Goal: Task Accomplishment & Management: Complete application form

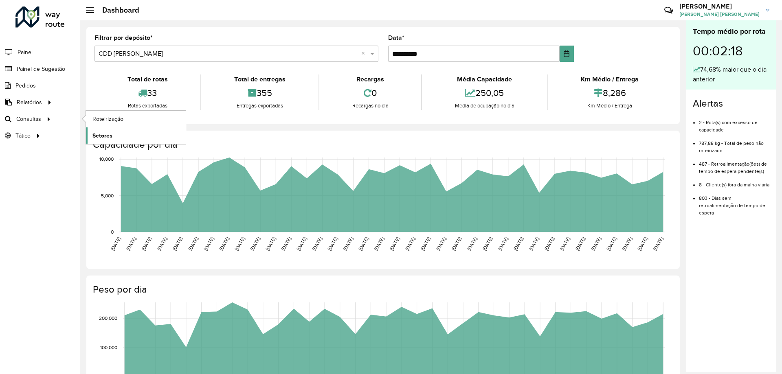
click at [95, 131] on link "Setores" at bounding box center [136, 135] width 100 height 16
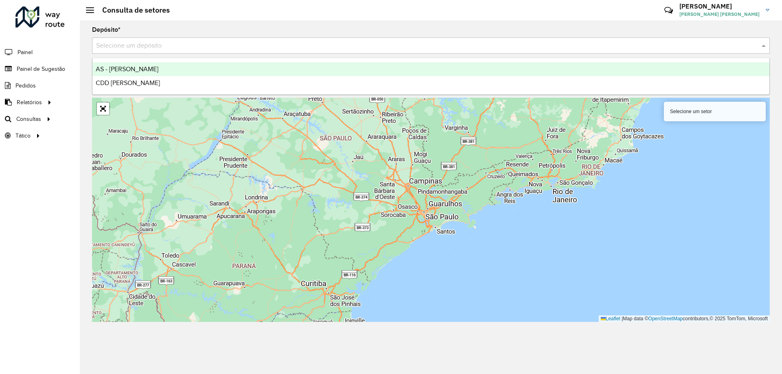
click at [124, 52] on div "Selecione um depósito" at bounding box center [431, 45] width 678 height 16
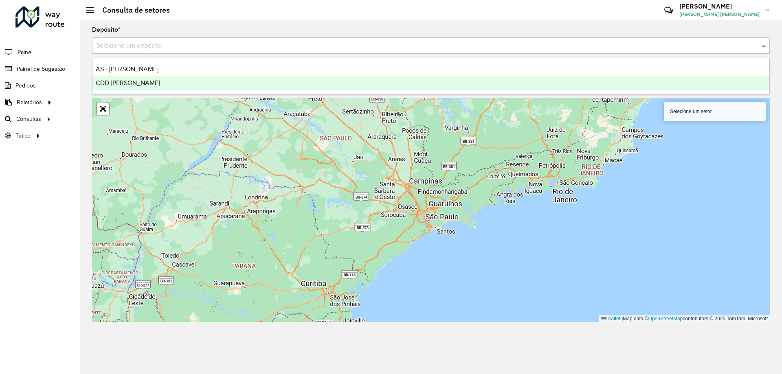
click at [113, 83] on span "CDD [PERSON_NAME]" at bounding box center [128, 82] width 64 height 7
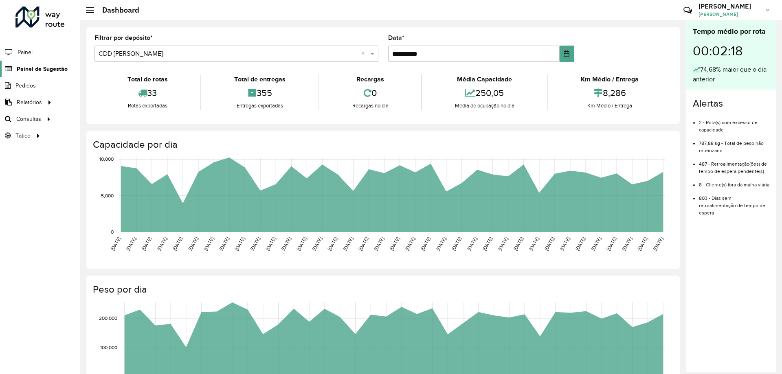
click at [28, 71] on span "Painel de Sugestão" at bounding box center [42, 69] width 51 height 9
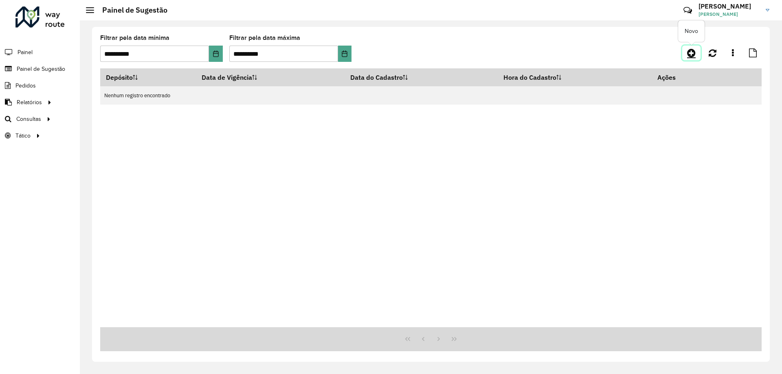
click at [688, 57] on icon at bounding box center [691, 53] width 9 height 10
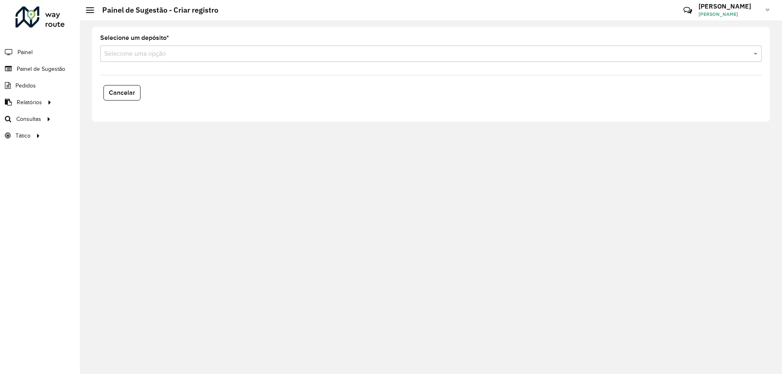
click at [150, 55] on input "text" at bounding box center [422, 54] width 637 height 10
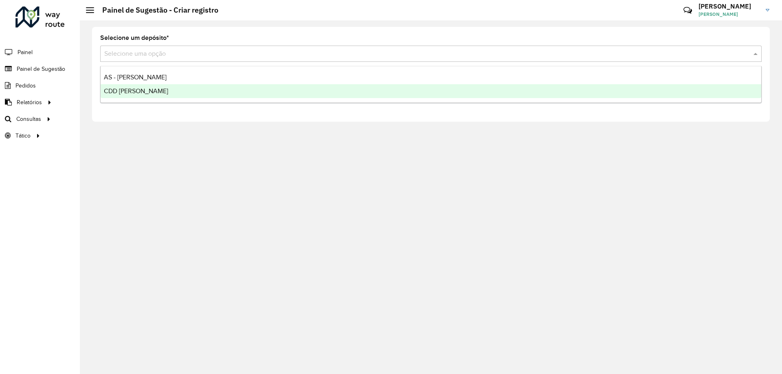
click at [135, 88] on span "CDD [PERSON_NAME]" at bounding box center [136, 91] width 64 height 7
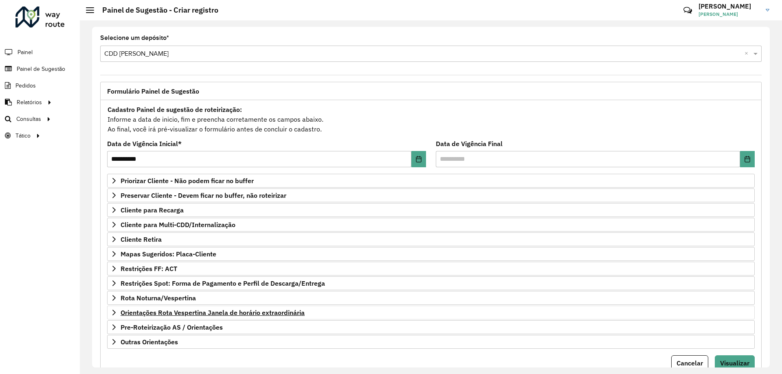
scroll to position [32, 0]
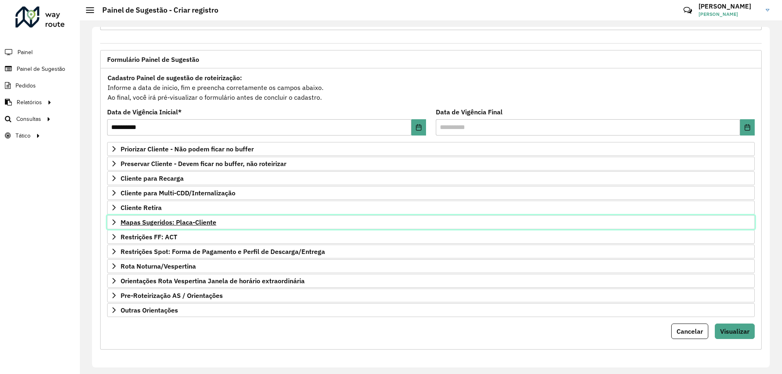
click at [179, 222] on span "Mapas Sugeridos: Placa-Cliente" at bounding box center [169, 222] width 96 height 7
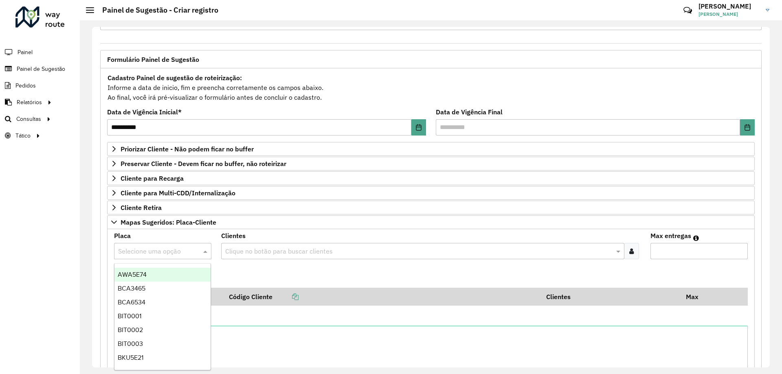
click at [176, 252] on input "text" at bounding box center [154, 252] width 73 height 10
click at [141, 281] on div "AWA5E74" at bounding box center [162, 275] width 96 height 14
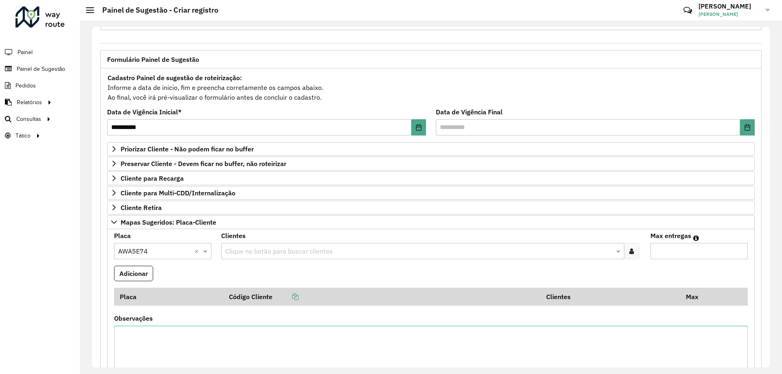
click at [632, 252] on icon at bounding box center [631, 251] width 4 height 7
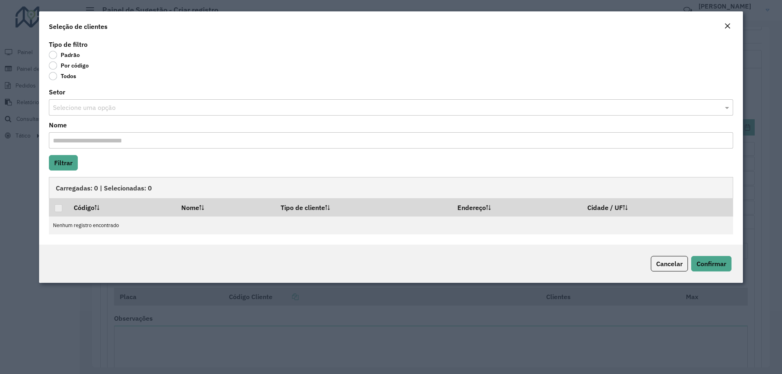
click at [67, 67] on label "Por código" at bounding box center [69, 65] width 40 height 8
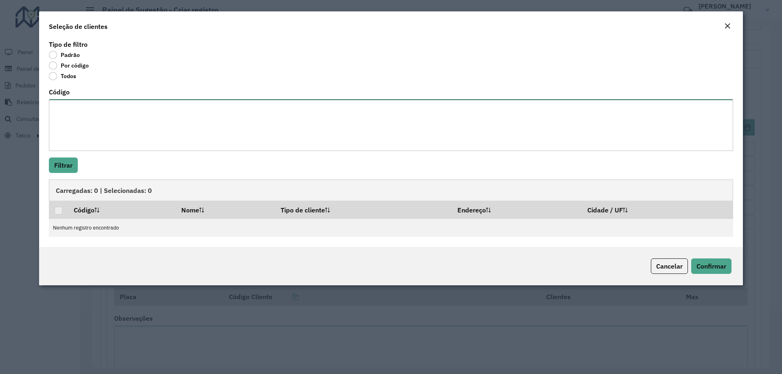
click at [77, 110] on textarea "Código" at bounding box center [391, 125] width 684 height 52
type textarea "*****"
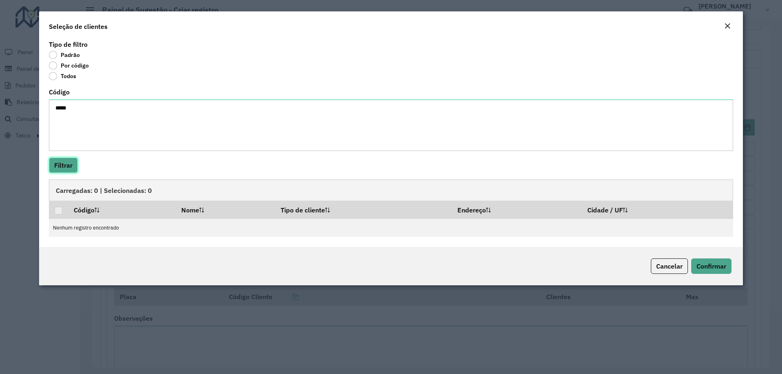
click at [61, 160] on button "Filtrar" at bounding box center [63, 165] width 29 height 15
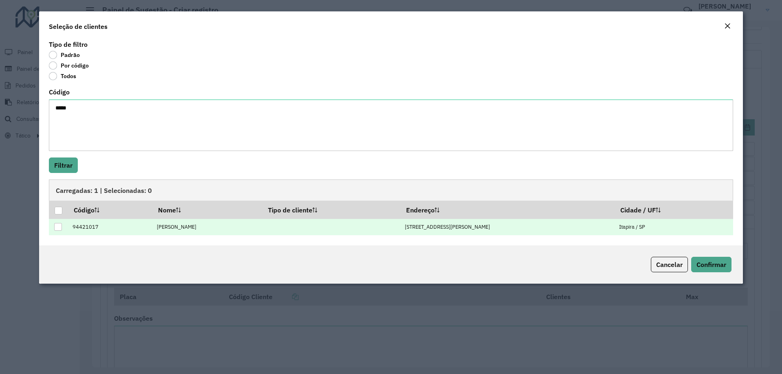
click at [55, 226] on div at bounding box center [58, 227] width 8 height 8
drag, startPoint x: 468, startPoint y: 224, endPoint x: 663, endPoint y: 227, distance: 195.1
click at [663, 227] on tr "94421017 Leandro Santos Olive Avenida Comendador Virgolino de Oliveira, 1015 It…" at bounding box center [391, 227] width 684 height 17
click at [663, 227] on td "Itapira / SP" at bounding box center [673, 227] width 118 height 17
drag, startPoint x: 655, startPoint y: 225, endPoint x: 387, endPoint y: 227, distance: 267.9
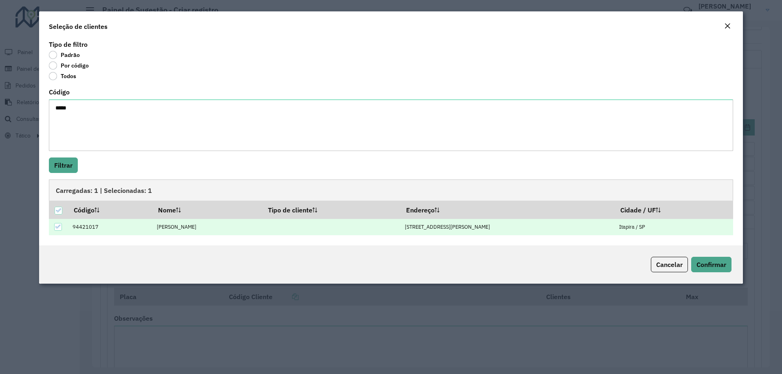
click at [387, 227] on tr "94421017 Leandro Santos Olive Avenida Comendador Virgolino de Oliveira, 1015 It…" at bounding box center [391, 227] width 684 height 17
click at [404, 230] on td "Avenida Comendador Virgolino de Oliveira, 1015" at bounding box center [507, 227] width 214 height 17
drag, startPoint x: 387, startPoint y: 230, endPoint x: 531, endPoint y: 226, distance: 143.4
click at [526, 227] on td "Avenida Comendador Virgolino de Oliveira, 1015" at bounding box center [507, 227] width 214 height 17
click at [536, 224] on td "Avenida Comendador Virgolino de Oliveira, 1015" at bounding box center [507, 227] width 214 height 17
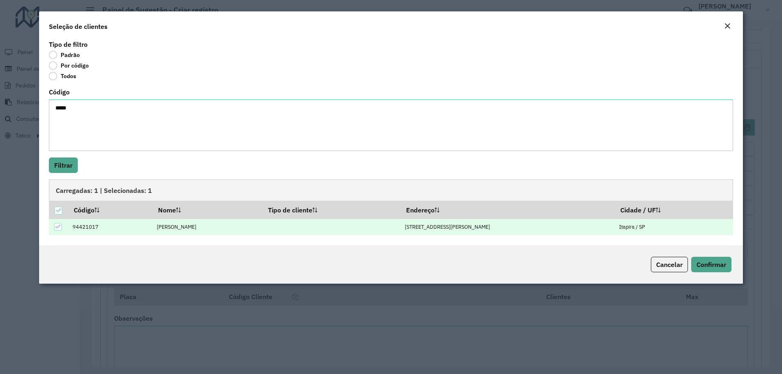
drag, startPoint x: 646, startPoint y: 228, endPoint x: 690, endPoint y: 230, distance: 44.4
click at [690, 230] on td "Itapira / SP" at bounding box center [673, 227] width 118 height 17
click at [671, 261] on span "Cancelar" at bounding box center [669, 265] width 26 height 8
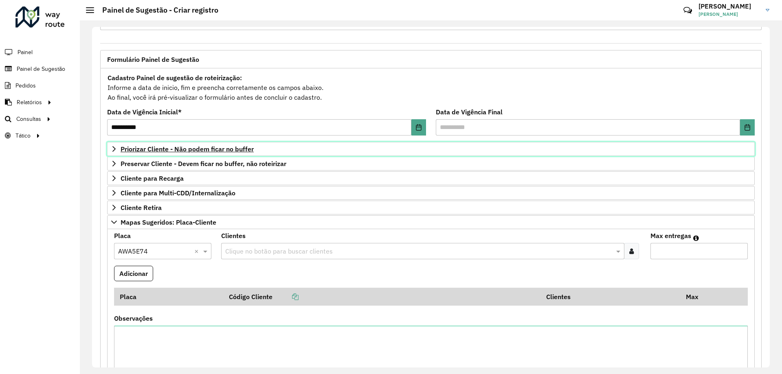
click at [219, 149] on span "Priorizar Cliente - Não podem ficar no buffer" at bounding box center [187, 149] width 133 height 7
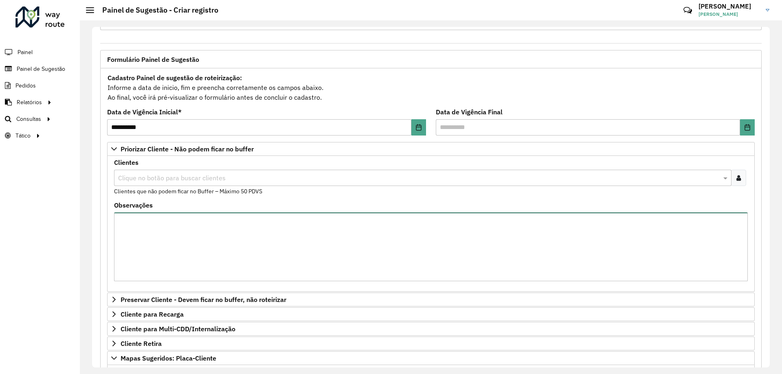
click at [166, 219] on textarea "Observações" at bounding box center [431, 247] width 634 height 69
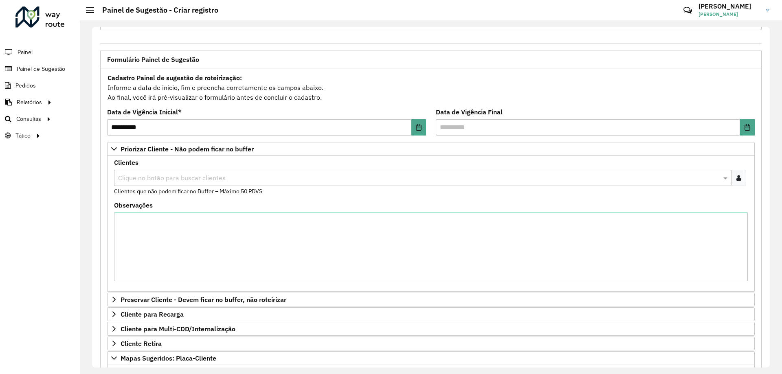
click at [739, 178] on div at bounding box center [738, 178] width 15 height 16
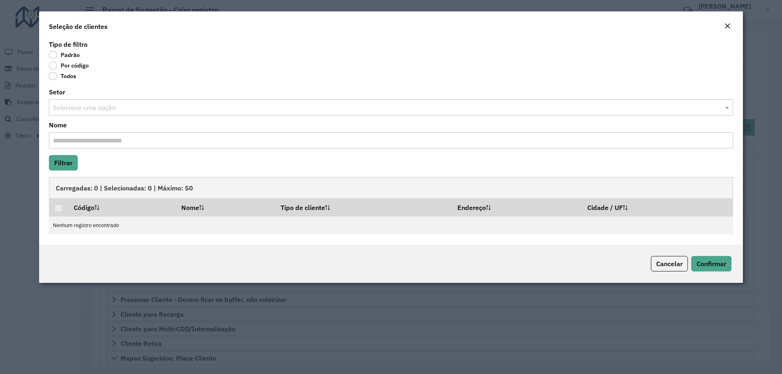
click at [128, 139] on input "Nome" at bounding box center [391, 140] width 684 height 16
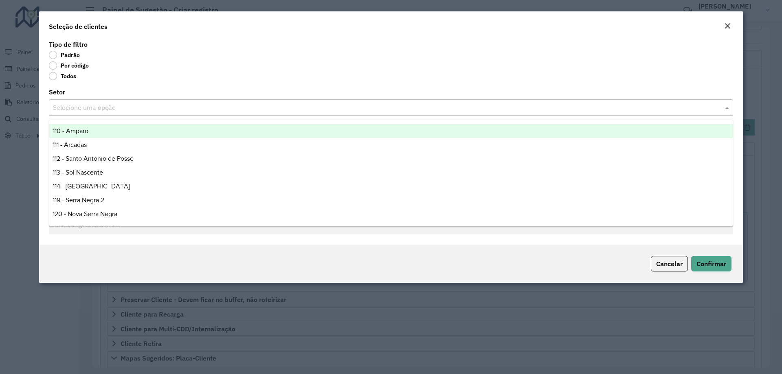
click at [107, 105] on input "text" at bounding box center [383, 108] width 660 height 10
click at [108, 62] on div "Tipo de filtro Padrão Por código Todos" at bounding box center [391, 62] width 684 height 41
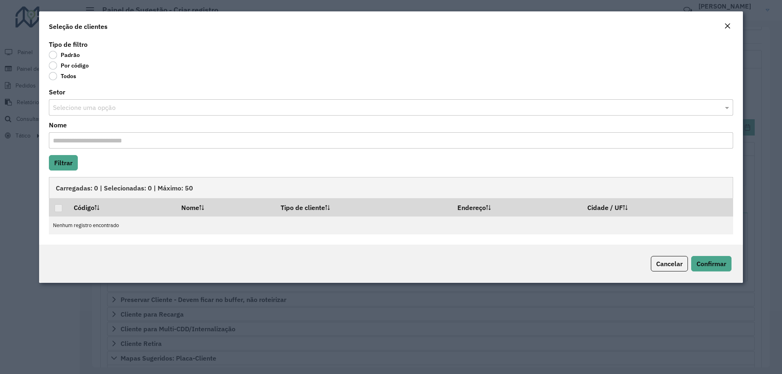
click at [76, 64] on label "Por código" at bounding box center [69, 65] width 40 height 8
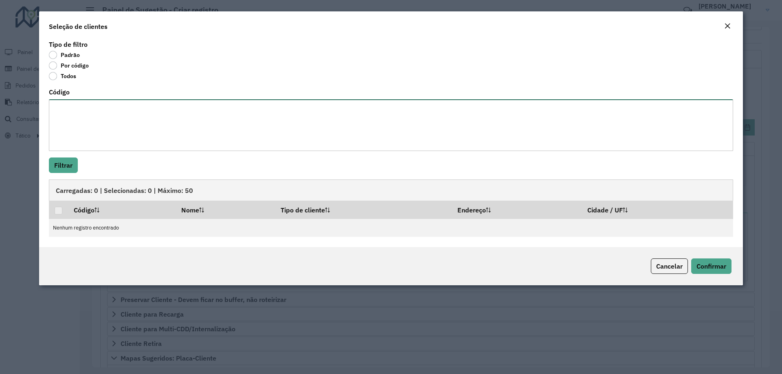
click at [88, 127] on textarea "Código" at bounding box center [391, 125] width 684 height 52
paste textarea "**** ***** ***** ***** ***** ***** ***** ***** ***** ***** **** **** **** **** …"
type textarea "**** ***** ***** ***** ***** ***** ***** ***** ***** ***** **** **** **** **** …"
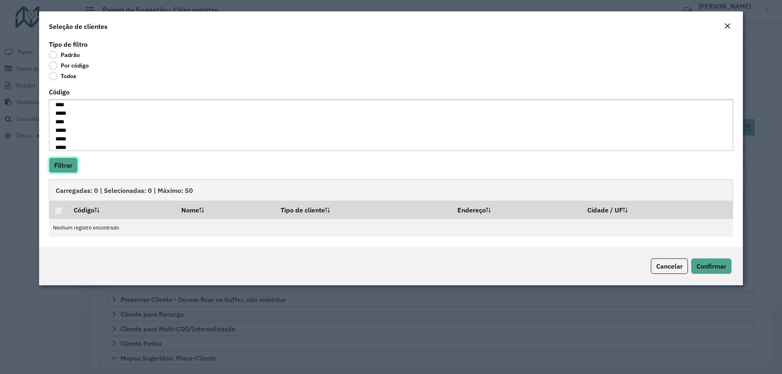
click at [77, 168] on button "Filtrar" at bounding box center [63, 165] width 29 height 15
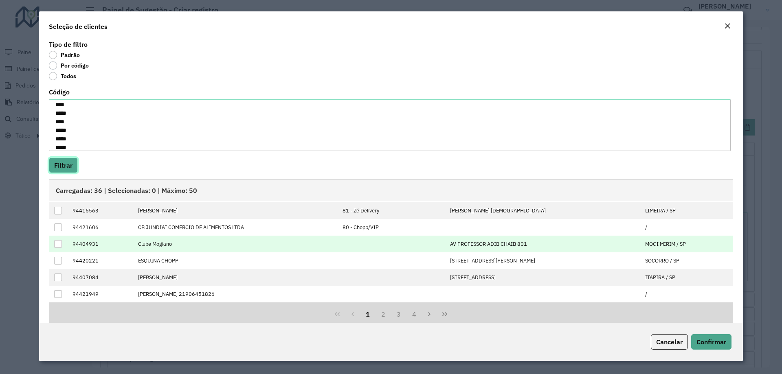
scroll to position [0, 0]
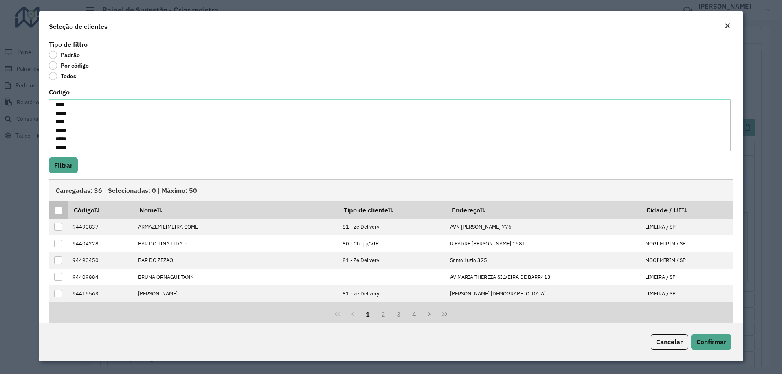
click at [55, 211] on div at bounding box center [59, 211] width 8 height 8
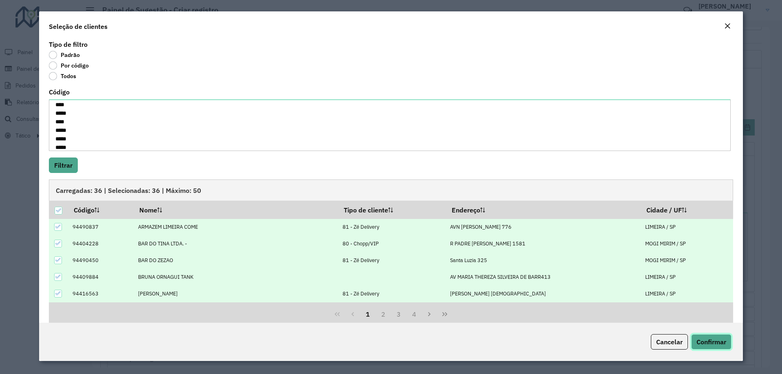
click at [708, 338] on span "Confirmar" at bounding box center [711, 342] width 30 height 8
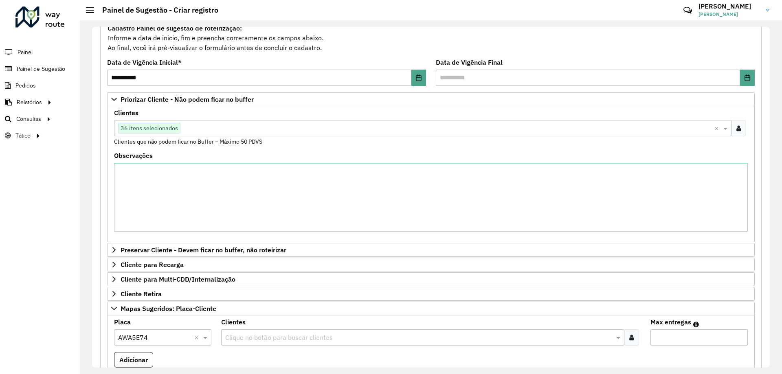
scroll to position [163, 0]
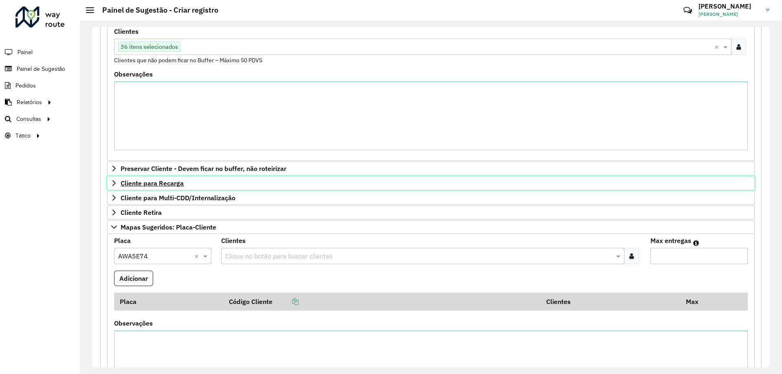
click at [166, 181] on span "Cliente para Recarga" at bounding box center [152, 183] width 63 height 7
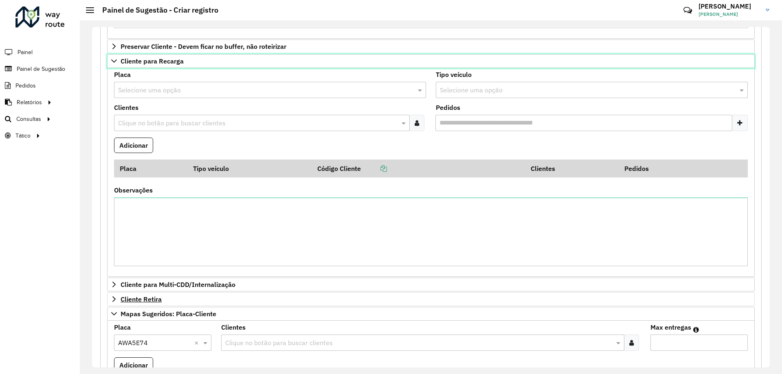
scroll to position [326, 0]
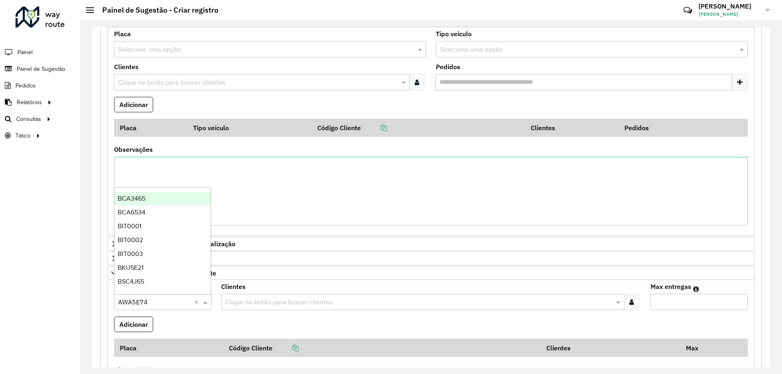
click at [164, 302] on input "text" at bounding box center [154, 303] width 73 height 10
drag, startPoint x: 157, startPoint y: 303, endPoint x: 129, endPoint y: 303, distance: 27.3
click at [129, 303] on input "text" at bounding box center [154, 303] width 73 height 10
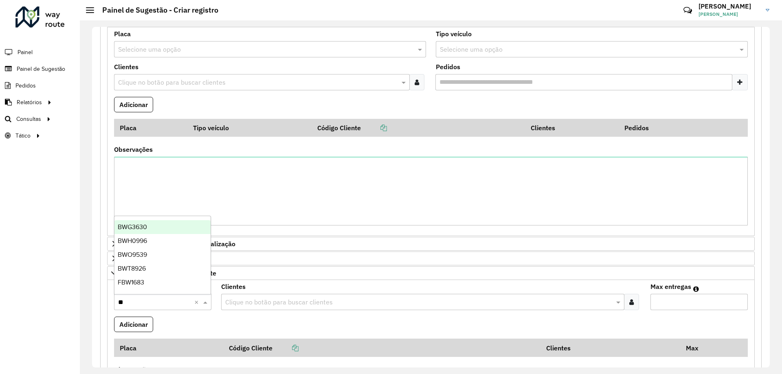
type input "***"
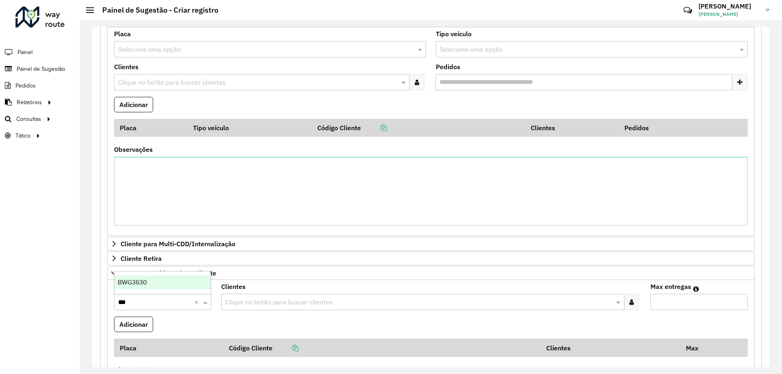
click at [138, 283] on span "BWG3630" at bounding box center [132, 282] width 29 height 7
click at [633, 298] on div at bounding box center [631, 302] width 15 height 16
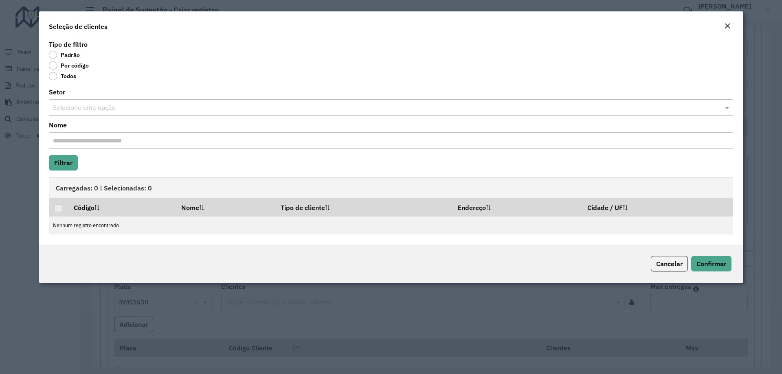
click at [72, 68] on body "**********" at bounding box center [391, 187] width 782 height 374
click at [72, 68] on label "Por código" at bounding box center [69, 65] width 40 height 8
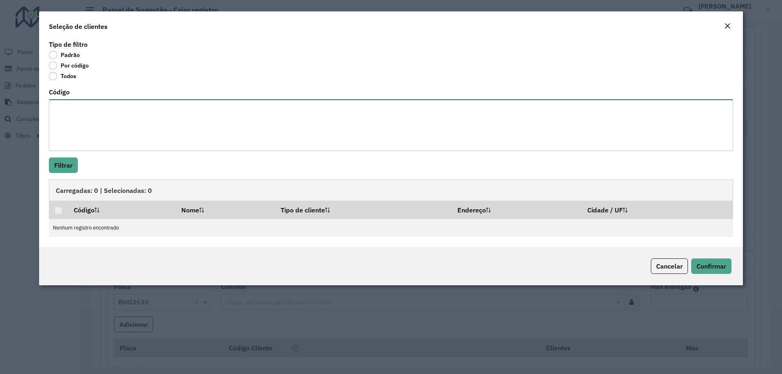
click at [79, 109] on textarea "Código" at bounding box center [391, 125] width 684 height 52
paste textarea "**** ***** *****"
type textarea "**** ***** *****"
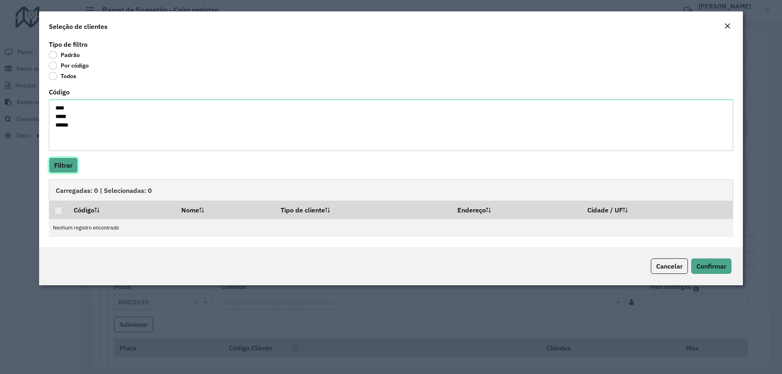
click at [71, 161] on button "Filtrar" at bounding box center [63, 165] width 29 height 15
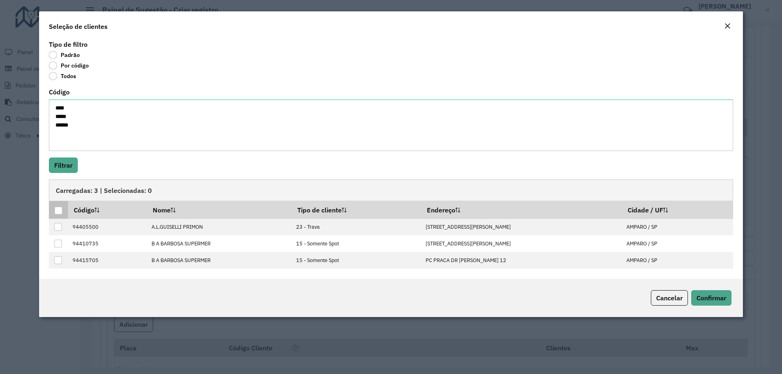
click at [61, 214] on div at bounding box center [59, 211] width 8 height 8
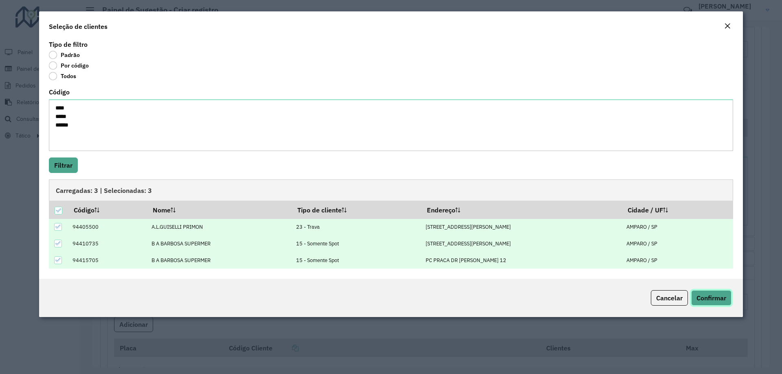
click at [714, 293] on button "Confirmar" at bounding box center [711, 297] width 40 height 15
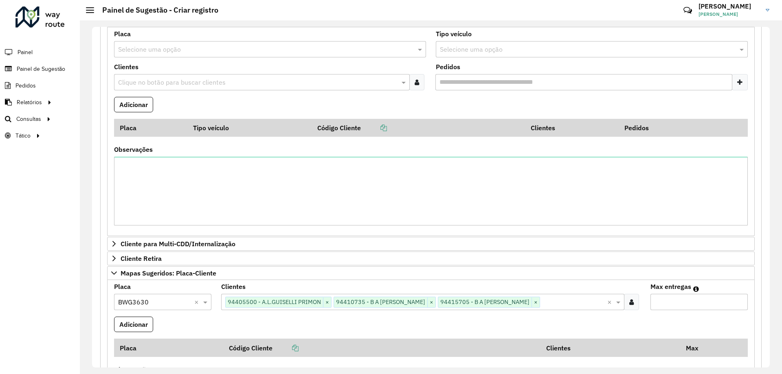
click at [700, 298] on input "Max entregas" at bounding box center [698, 302] width 97 height 16
type input "*"
click at [139, 329] on button "Adicionar" at bounding box center [133, 324] width 39 height 15
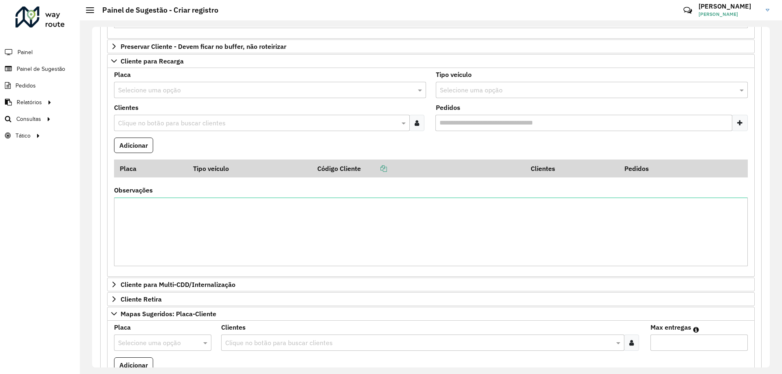
scroll to position [366, 0]
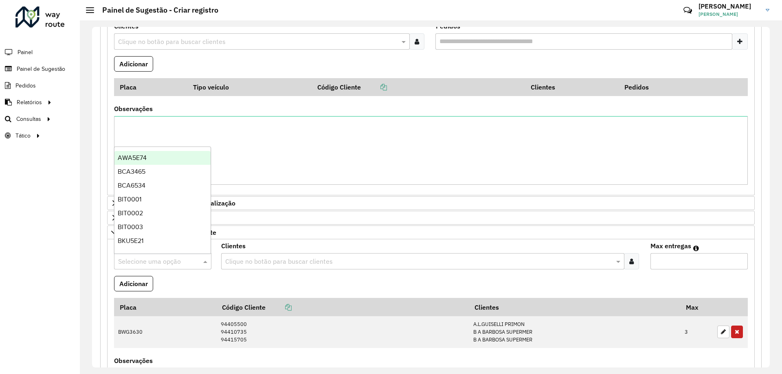
click at [151, 260] on input "text" at bounding box center [154, 262] width 73 height 10
type input "***"
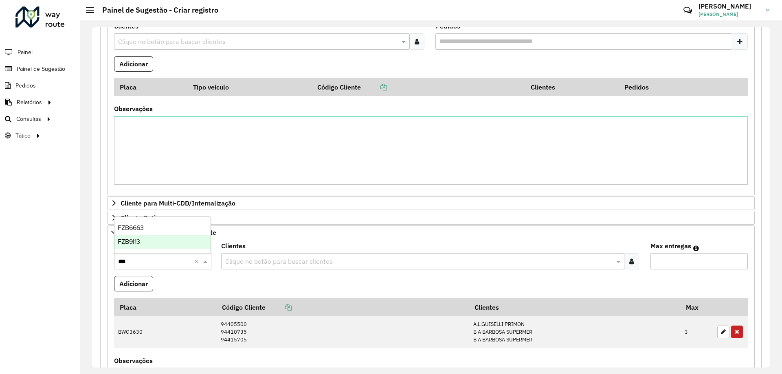
click at [143, 243] on div "FZB9I13" at bounding box center [162, 242] width 96 height 14
click at [632, 261] on icon at bounding box center [631, 261] width 4 height 7
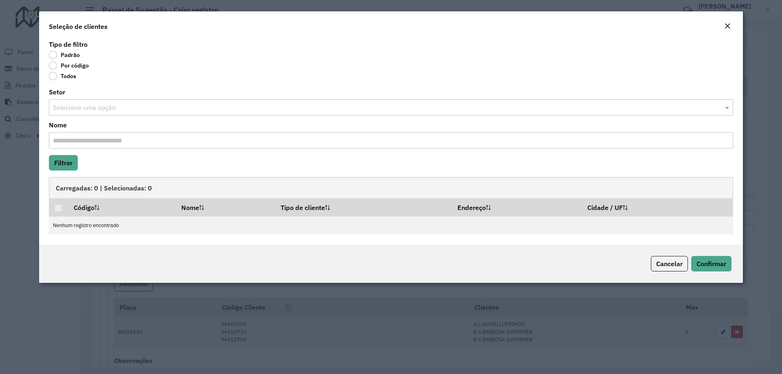
click at [80, 67] on label "Por código" at bounding box center [69, 65] width 40 height 8
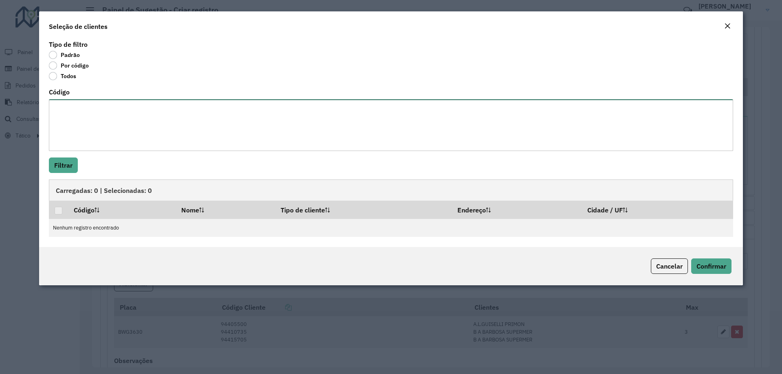
click at [99, 115] on textarea "Código" at bounding box center [391, 125] width 684 height 52
paste textarea "***** ***** *****"
type textarea "***** ***** ***** *****"
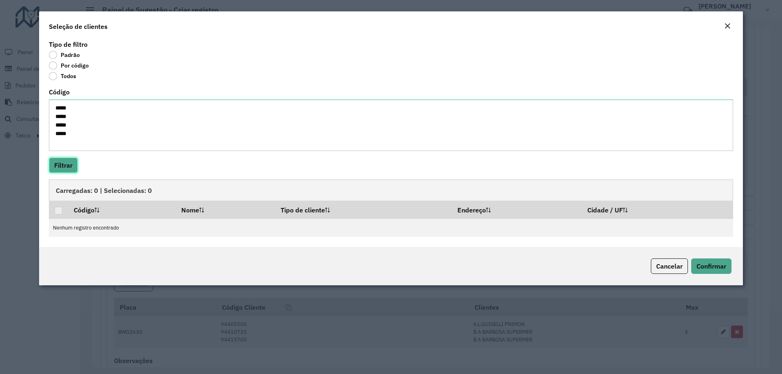
click at [68, 164] on button "Filtrar" at bounding box center [63, 165] width 29 height 15
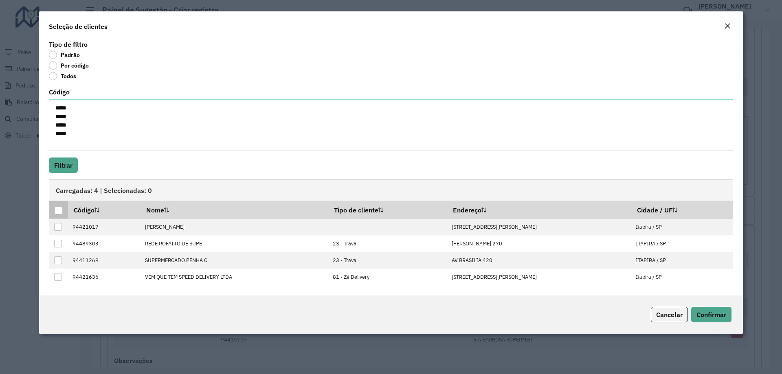
click at [58, 213] on div at bounding box center [59, 211] width 8 height 8
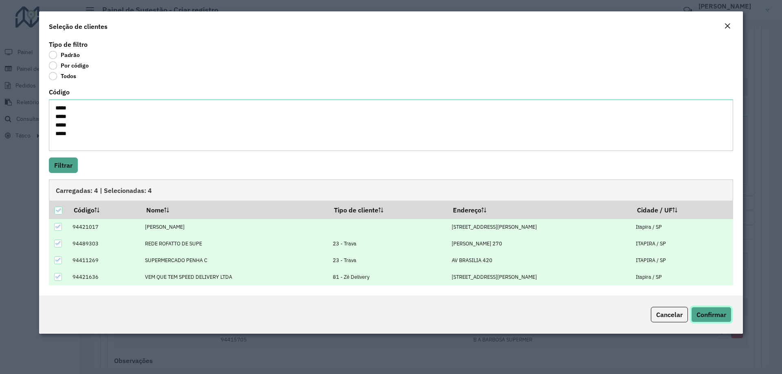
click at [713, 320] on button "Confirmar" at bounding box center [711, 314] width 40 height 15
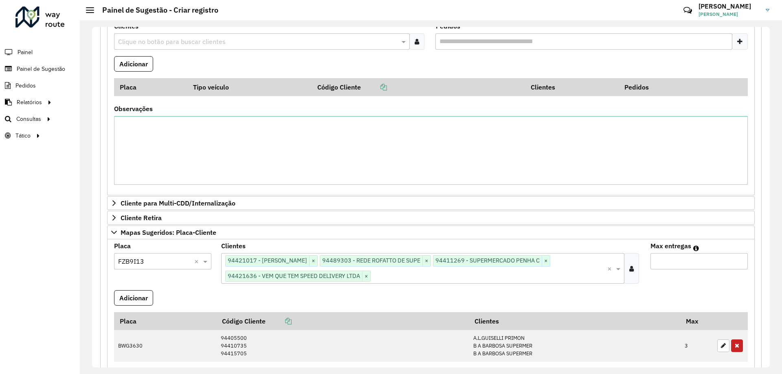
click at [687, 260] on input "Max entregas" at bounding box center [698, 261] width 97 height 16
type input "*"
click at [147, 296] on button "Adicionar" at bounding box center [133, 297] width 39 height 15
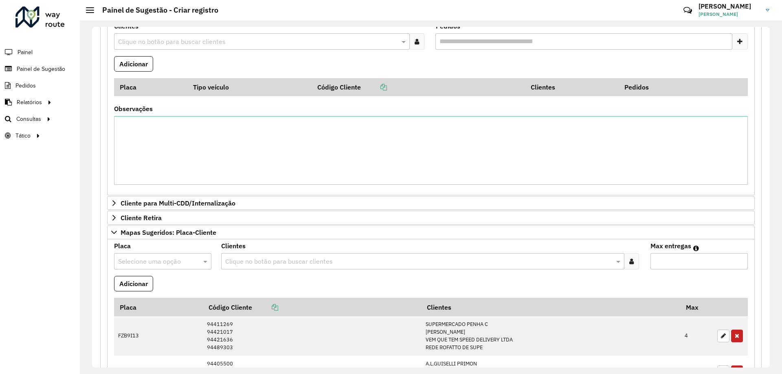
click at [179, 265] on input "text" at bounding box center [154, 262] width 73 height 10
type input "***"
click at [159, 227] on div "GZG1C35" at bounding box center [162, 228] width 96 height 14
click at [630, 261] on icon at bounding box center [631, 261] width 4 height 7
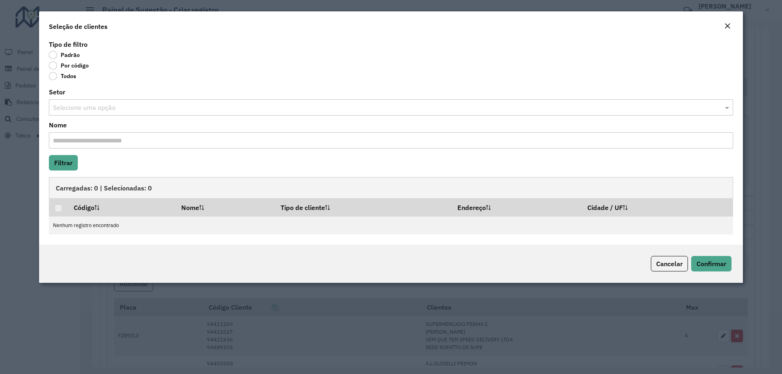
click at [79, 67] on label "Por código" at bounding box center [69, 65] width 40 height 8
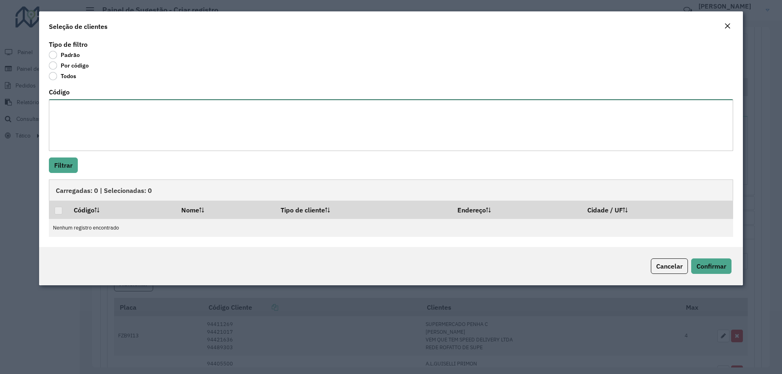
click at [88, 110] on textarea "Código" at bounding box center [391, 125] width 684 height 52
paste textarea "***** ***** **** **** **** ***** *****"
type textarea "***** ***** **** **** **** ***** *****"
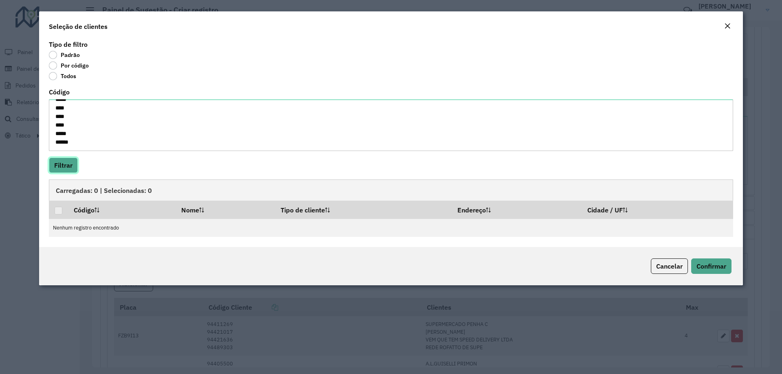
click at [73, 160] on button "Filtrar" at bounding box center [63, 165] width 29 height 15
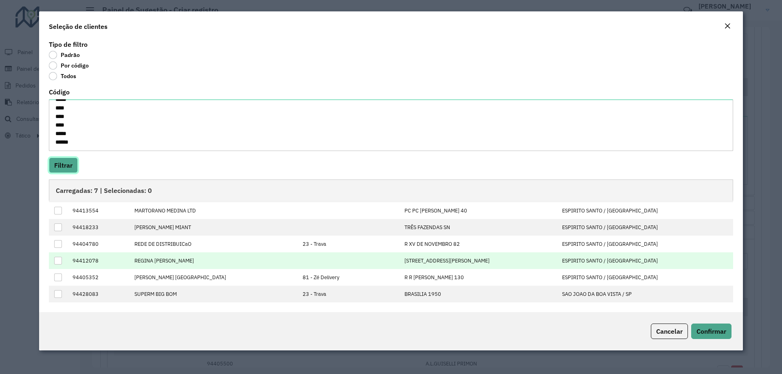
scroll to position [0, 0]
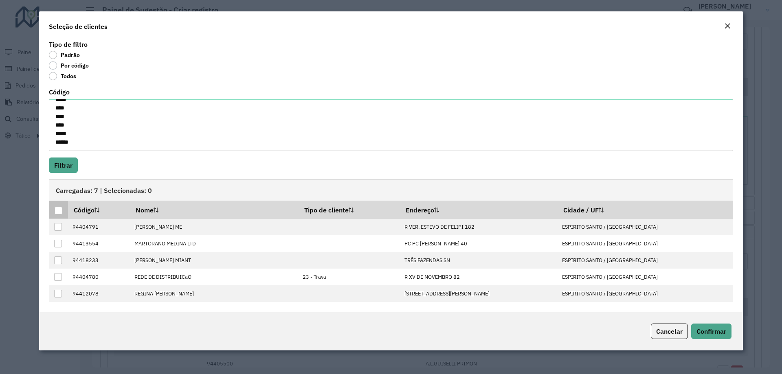
click at [59, 209] on div at bounding box center [59, 211] width 8 height 8
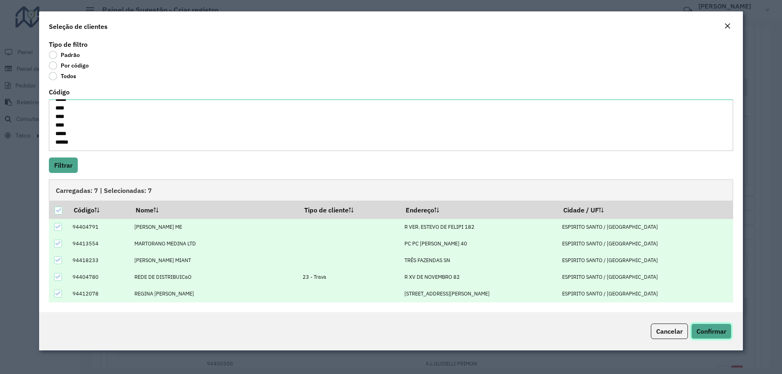
click at [723, 332] on span "Confirmar" at bounding box center [711, 331] width 30 height 8
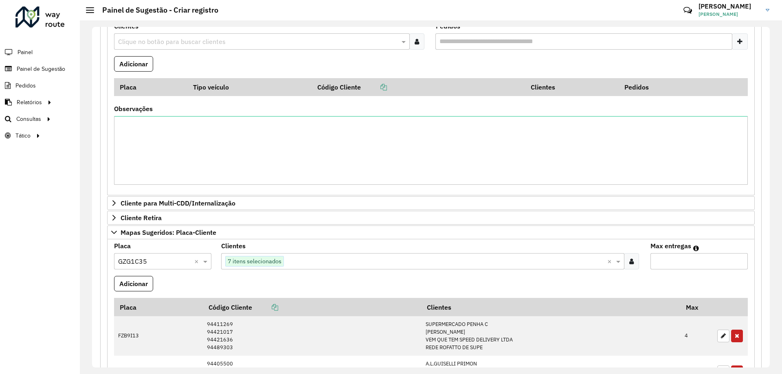
click at [674, 257] on input "Max entregas" at bounding box center [698, 261] width 97 height 16
type input "*"
click at [140, 280] on button "Adicionar" at bounding box center [133, 283] width 39 height 15
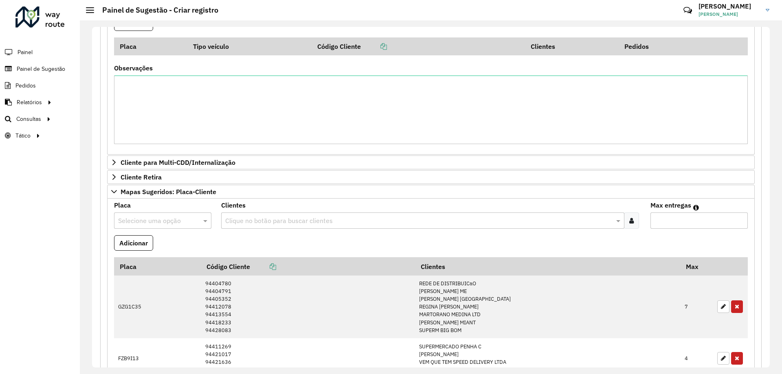
scroll to position [448, 0]
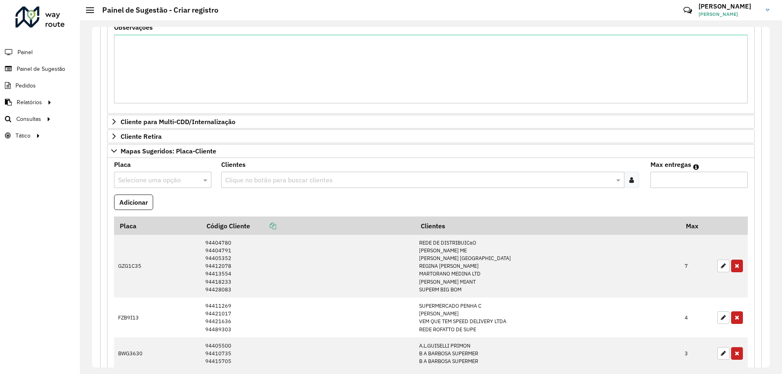
click at [160, 180] on input "text" at bounding box center [154, 180] width 73 height 10
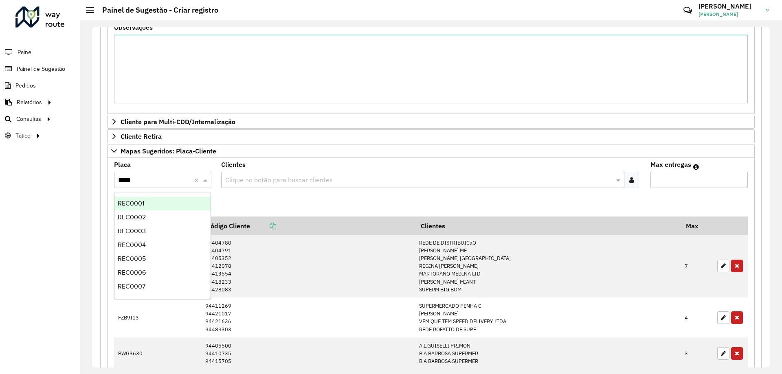
type input "******"
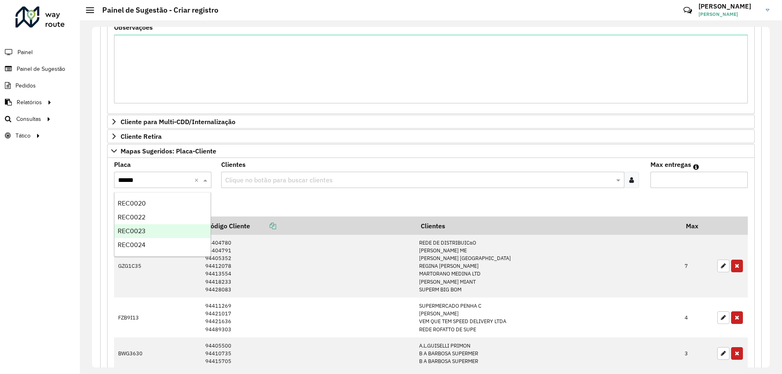
click at [140, 231] on span "REC0023" at bounding box center [132, 231] width 28 height 7
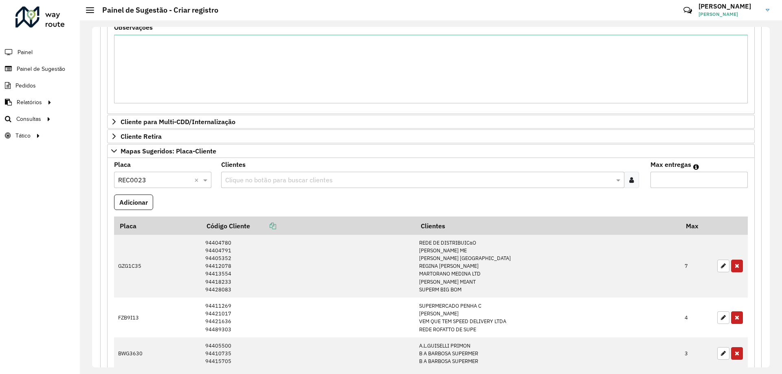
click at [632, 181] on icon at bounding box center [631, 180] width 4 height 7
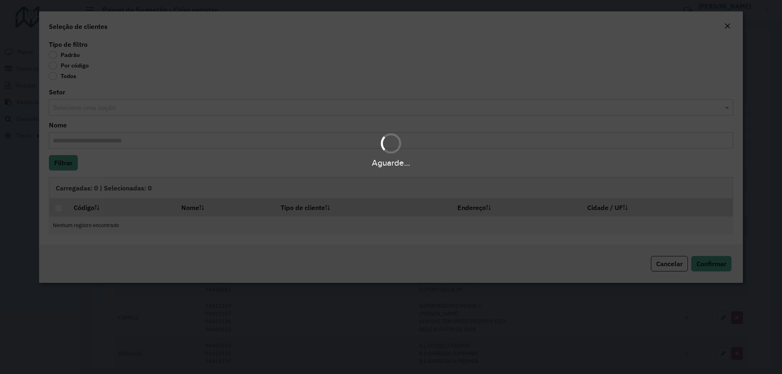
click at [77, 67] on div "Aguarde..." at bounding box center [391, 187] width 782 height 374
click at [77, 67] on body "**********" at bounding box center [391, 187] width 782 height 374
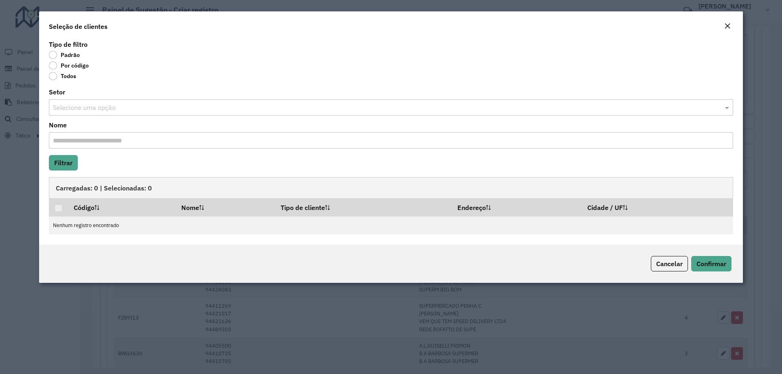
click at [78, 71] on div "Por código" at bounding box center [391, 67] width 684 height 10
click at [78, 68] on label "Por código" at bounding box center [69, 65] width 40 height 8
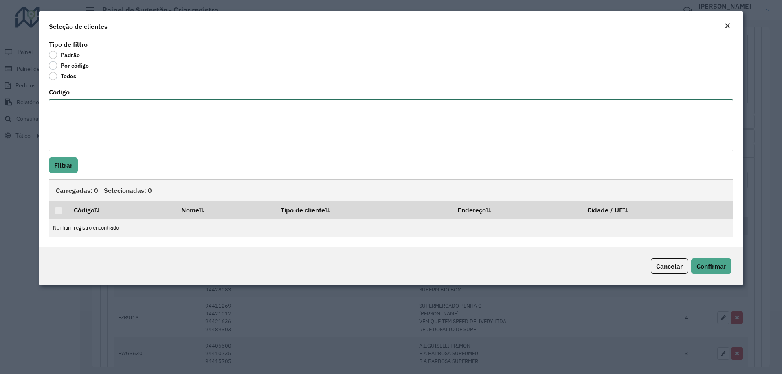
click at [94, 108] on textarea "Código" at bounding box center [391, 125] width 684 height 52
paste textarea "****"
type textarea "****"
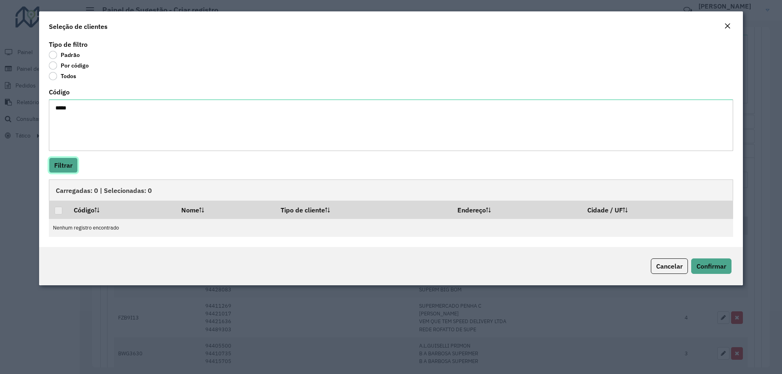
click at [69, 162] on button "Filtrar" at bounding box center [63, 165] width 29 height 15
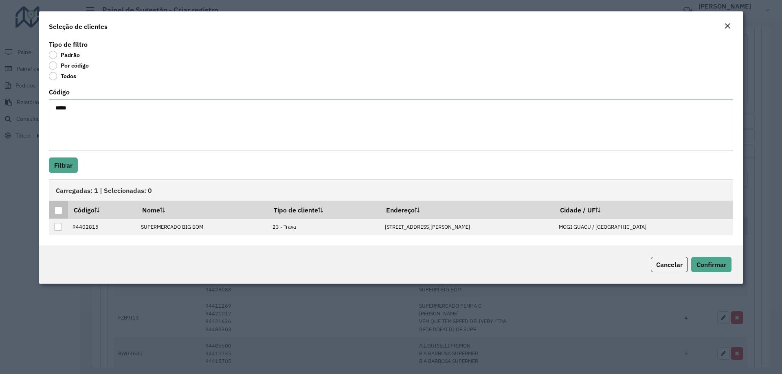
click at [61, 208] on div at bounding box center [59, 211] width 8 height 8
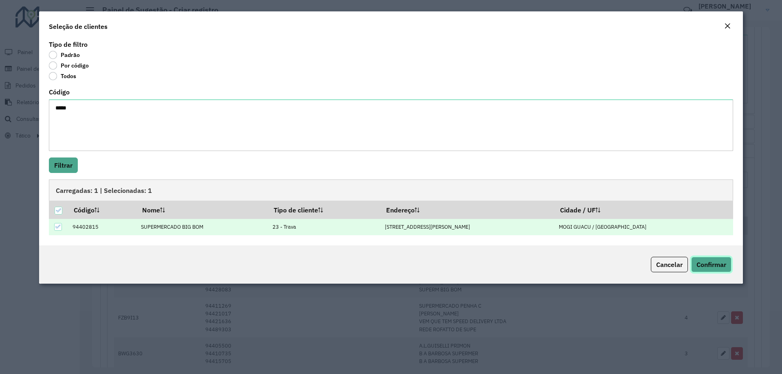
click at [705, 257] on button "Confirmar" at bounding box center [711, 264] width 40 height 15
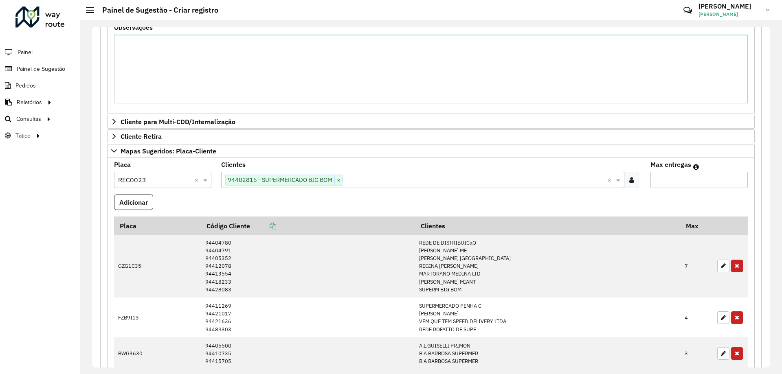
drag, startPoint x: 676, startPoint y: 171, endPoint x: 675, endPoint y: 176, distance: 4.9
click at [675, 176] on div "Max entregas" at bounding box center [698, 175] width 97 height 26
click at [675, 176] on input "Max entregas" at bounding box center [698, 180] width 97 height 16
type input "*"
click at [125, 195] on button "Adicionar" at bounding box center [133, 202] width 39 height 15
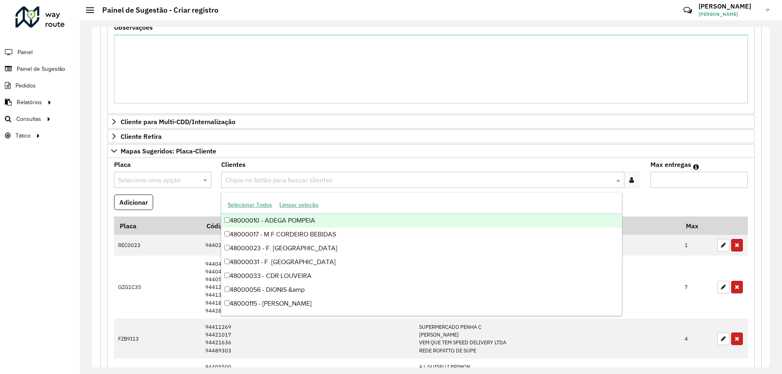
click at [325, 178] on input "text" at bounding box center [418, 180] width 390 height 10
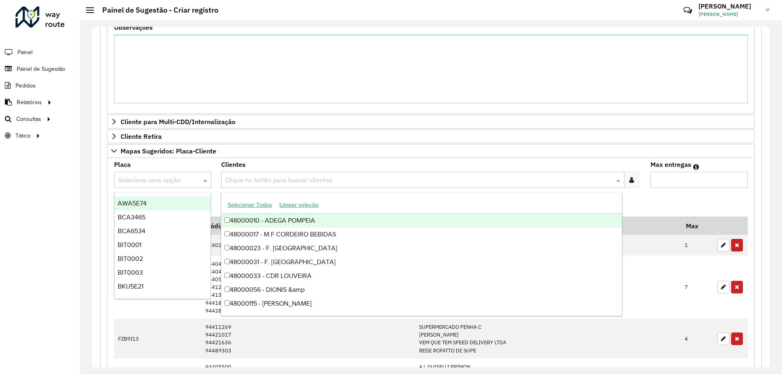
click at [169, 180] on input "text" at bounding box center [154, 180] width 73 height 10
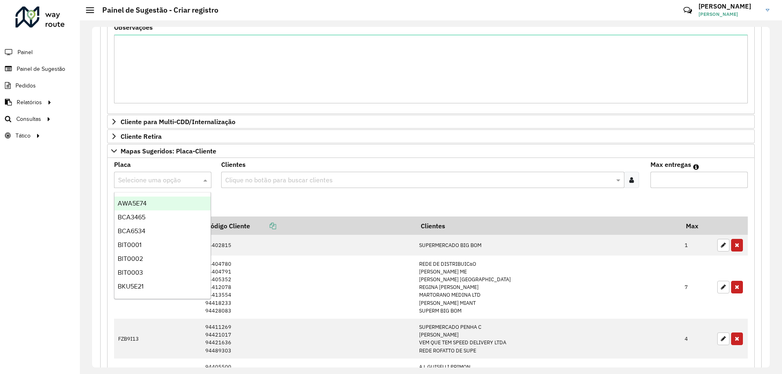
click at [258, 198] on formly-field "Adicionar" at bounding box center [430, 206] width 643 height 22
click at [152, 181] on input "text" at bounding box center [154, 180] width 73 height 10
type input "***"
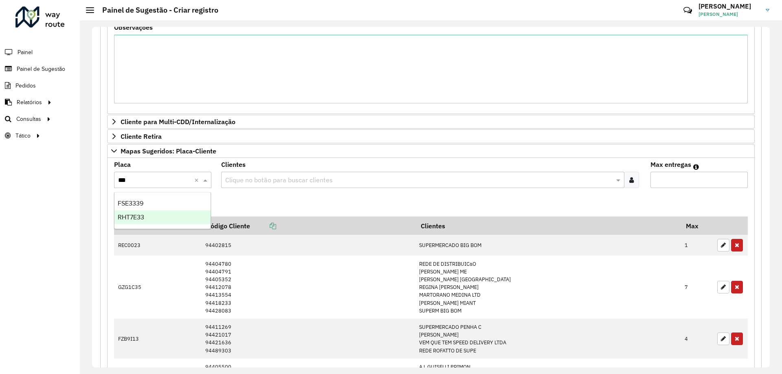
click at [143, 215] on span "RHT7E33" at bounding box center [131, 217] width 26 height 7
click at [633, 182] on div at bounding box center [631, 180] width 15 height 16
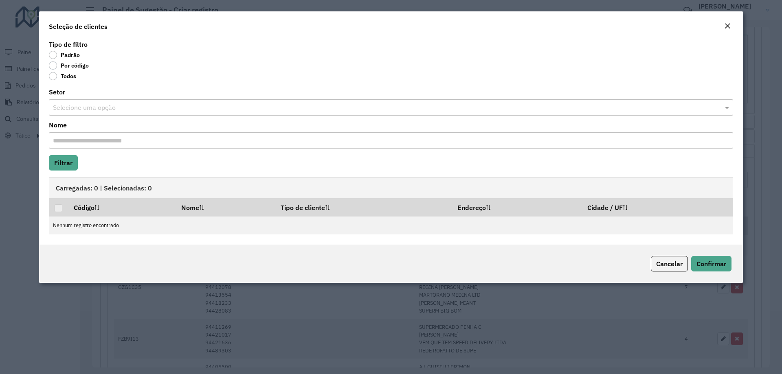
click at [59, 69] on label "Por código" at bounding box center [69, 65] width 40 height 8
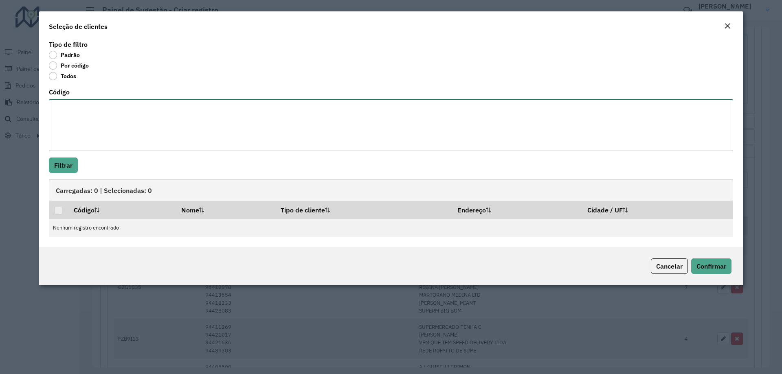
click at [84, 123] on textarea "Código" at bounding box center [391, 125] width 684 height 52
paste textarea "**** ****"
type textarea "**** ****"
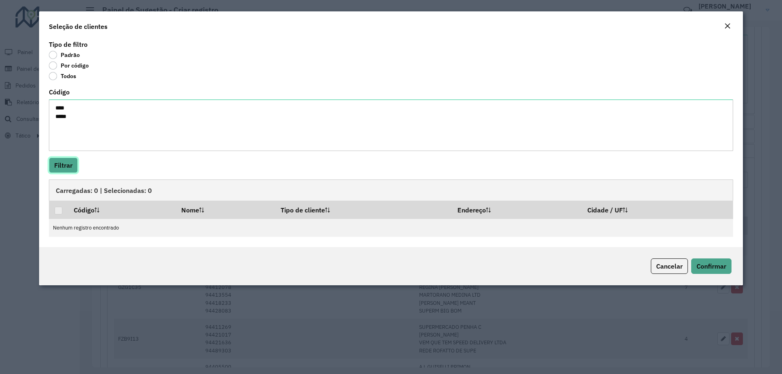
click at [58, 169] on button "Filtrar" at bounding box center [63, 165] width 29 height 15
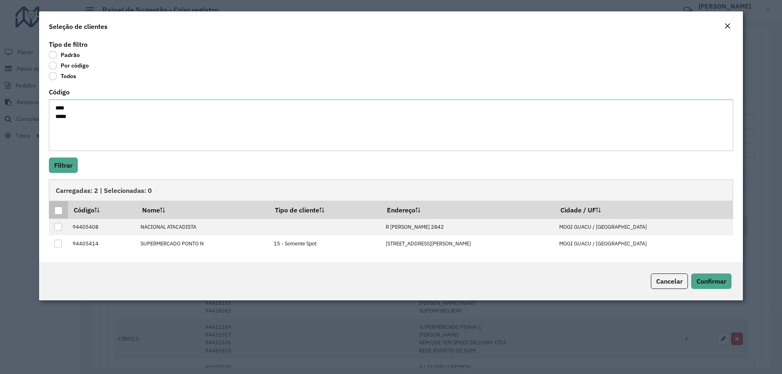
click at [59, 208] on div at bounding box center [59, 211] width 8 height 8
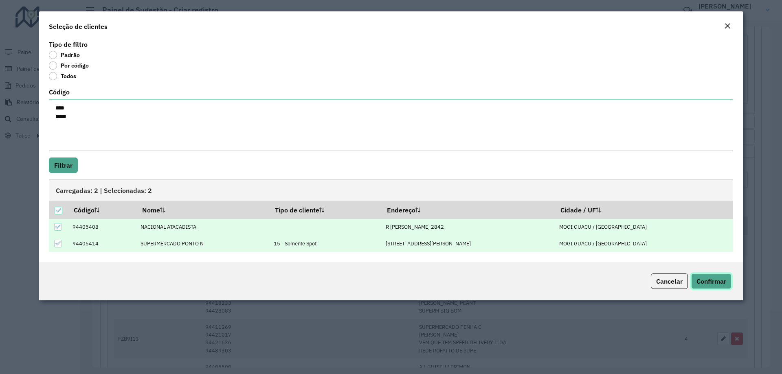
click at [708, 283] on span "Confirmar" at bounding box center [711, 281] width 30 height 8
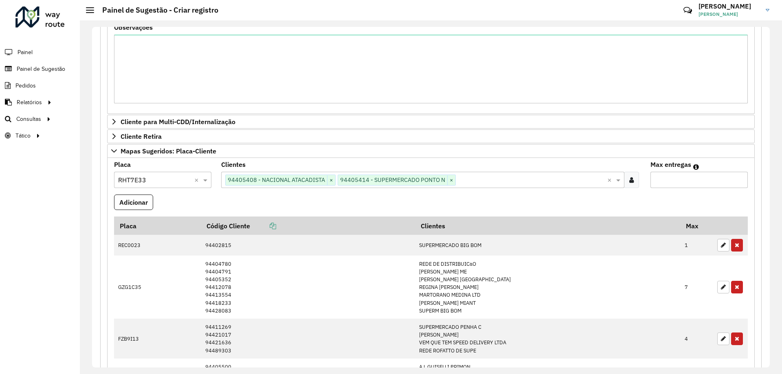
click at [690, 181] on input "Max entregas" at bounding box center [698, 180] width 97 height 16
type input "*"
click at [122, 199] on button "Adicionar" at bounding box center [133, 202] width 39 height 15
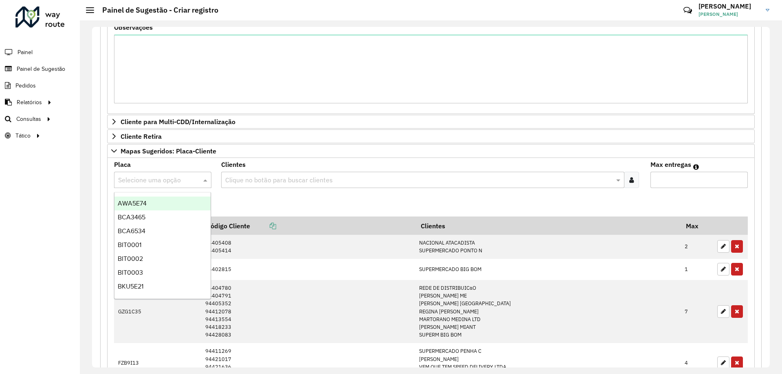
click at [191, 178] on div at bounding box center [162, 180] width 97 height 11
type input "***"
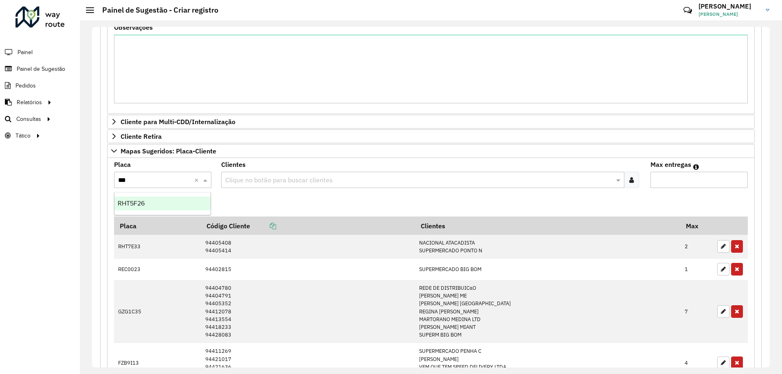
click at [173, 201] on div "RHT5F26" at bounding box center [162, 204] width 96 height 14
click at [630, 184] on div at bounding box center [631, 180] width 15 height 16
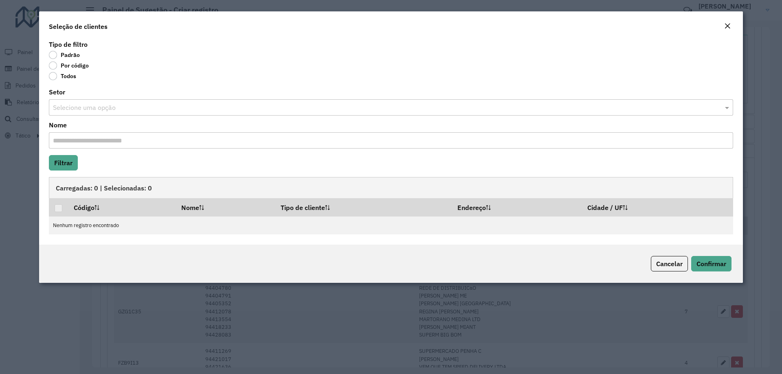
click at [57, 63] on body "**********" at bounding box center [391, 187] width 782 height 374
click at [57, 64] on label "Por código" at bounding box center [69, 65] width 40 height 8
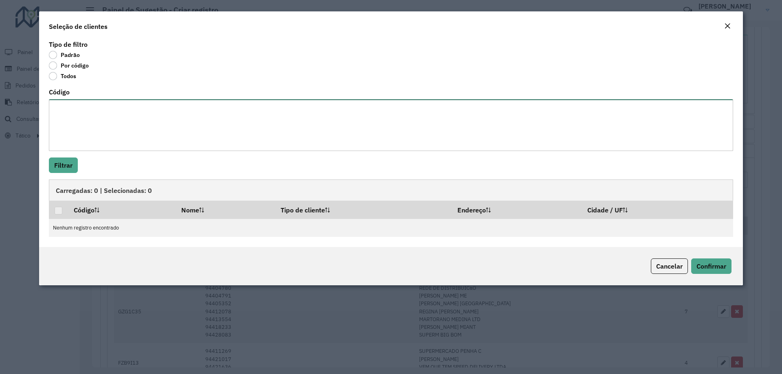
click at [77, 107] on textarea "Código" at bounding box center [391, 125] width 684 height 52
paste textarea "**** **** ***** **** **** *****"
type textarea "**** **** ***** **** **** *****"
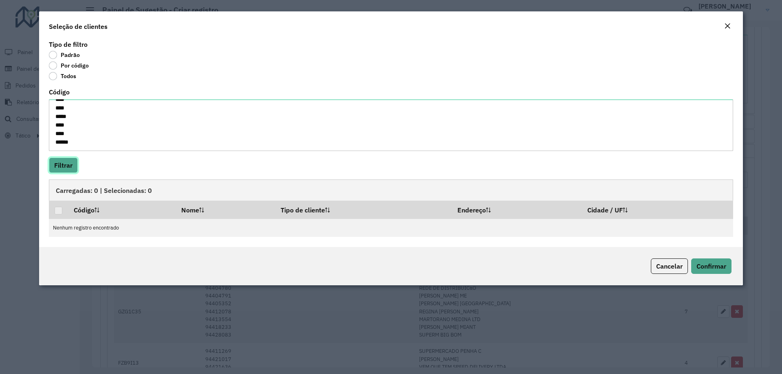
click at [62, 162] on button "Filtrar" at bounding box center [63, 165] width 29 height 15
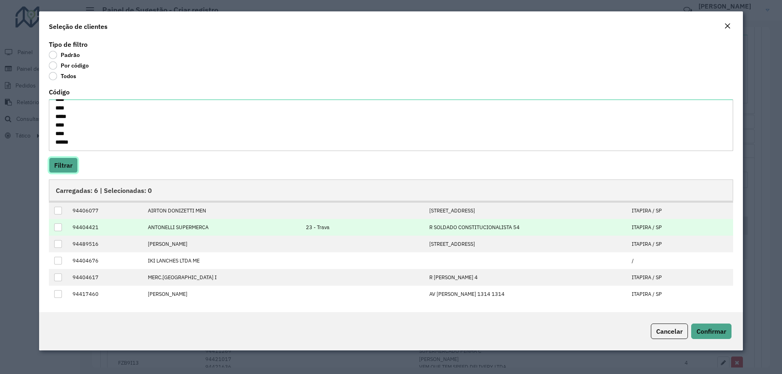
scroll to position [0, 0]
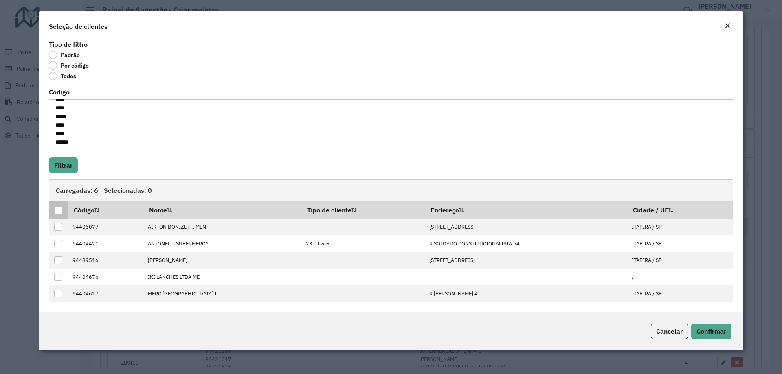
click at [57, 215] on div at bounding box center [59, 211] width 8 height 8
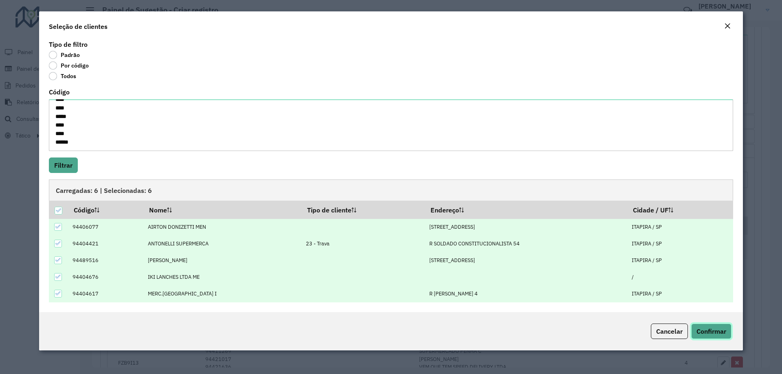
click at [709, 325] on button "Confirmar" at bounding box center [711, 331] width 40 height 15
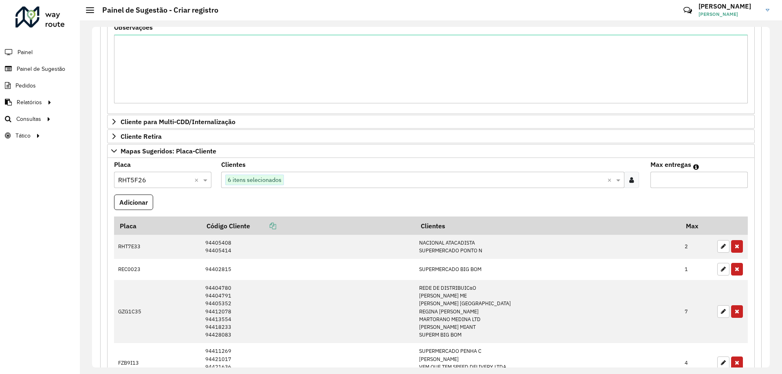
click at [665, 177] on input "Max entregas" at bounding box center [698, 180] width 97 height 16
type input "*"
click at [138, 209] on button "Adicionar" at bounding box center [133, 202] width 39 height 15
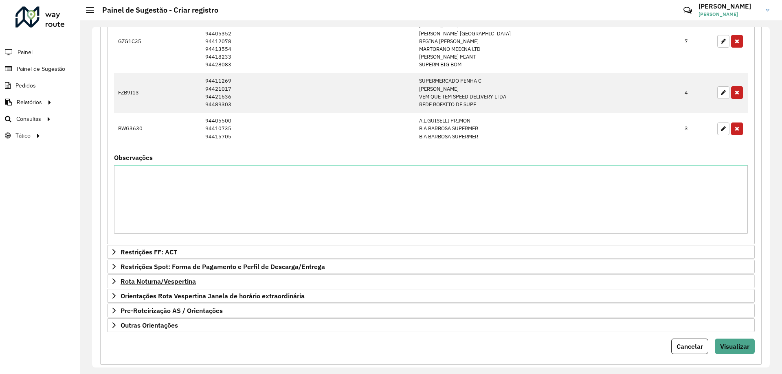
scroll to position [789, 0]
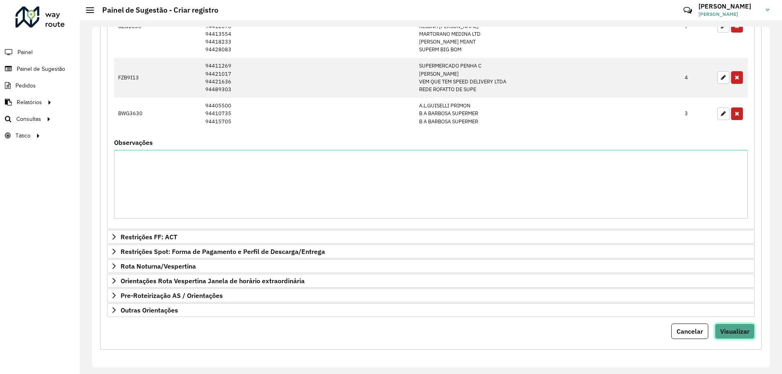
click at [728, 332] on span "Visualizar" at bounding box center [734, 331] width 29 height 8
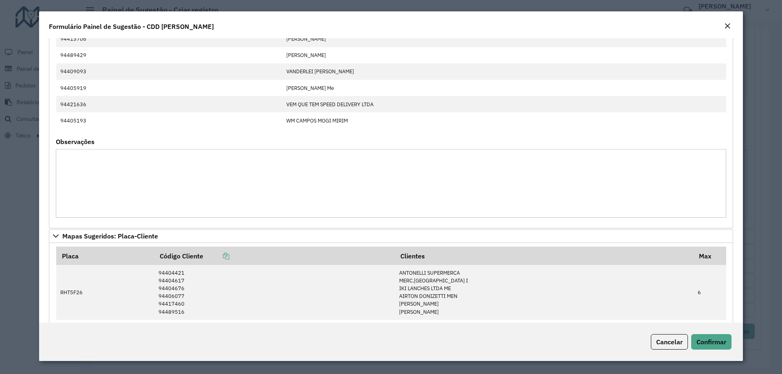
scroll to position [611, 0]
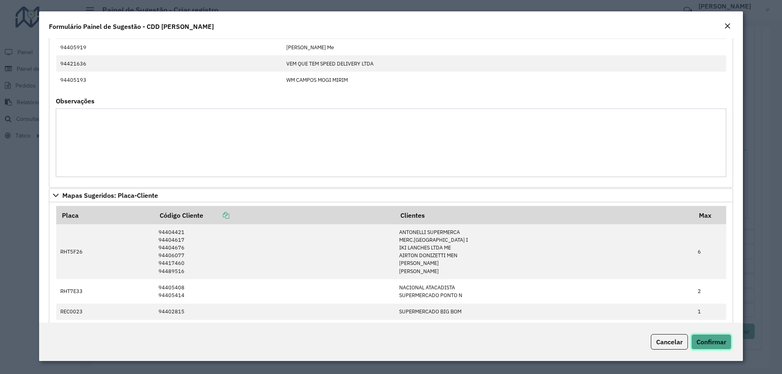
click at [703, 338] on button "Confirmar" at bounding box center [711, 341] width 40 height 15
